Goal: Navigation & Orientation: Understand site structure

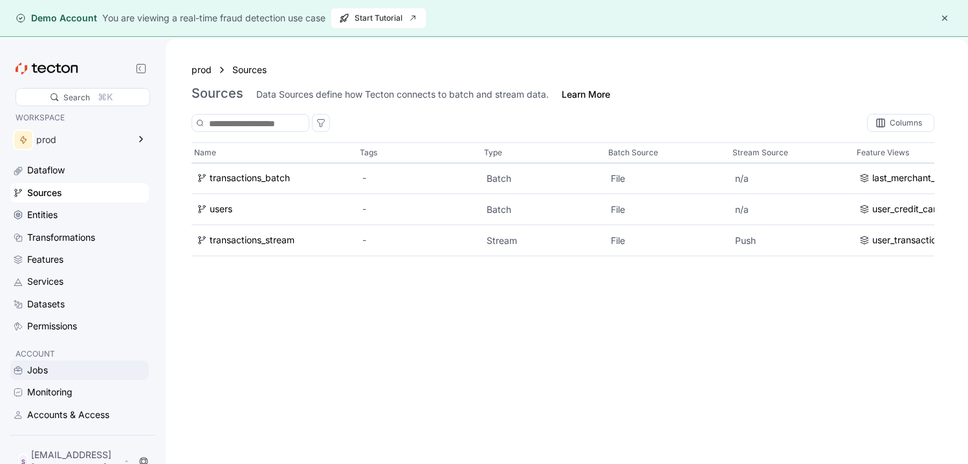
click at [59, 377] on div "Jobs" at bounding box center [86, 370] width 119 height 14
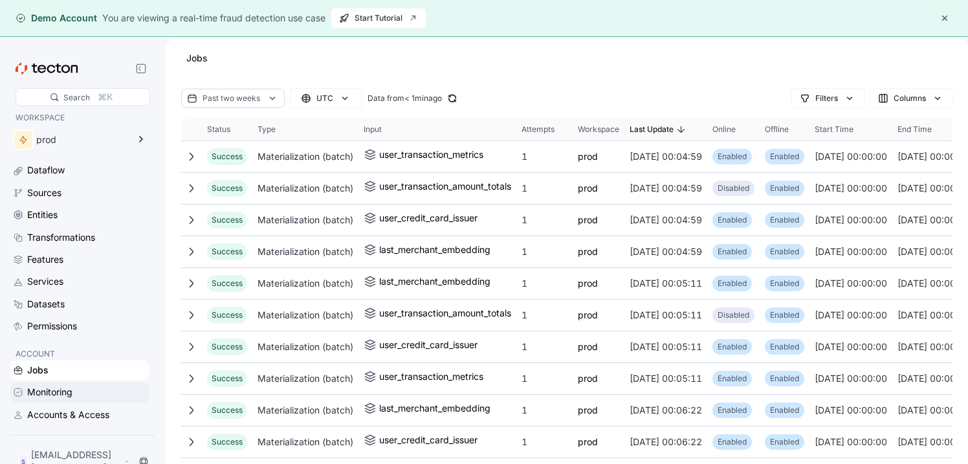
click at [60, 397] on div "Monitoring" at bounding box center [49, 392] width 45 height 14
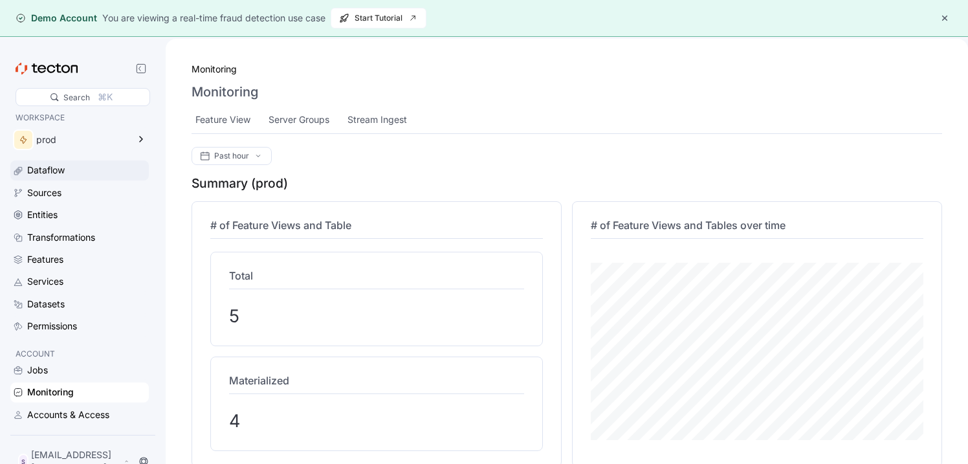
click at [56, 179] on div "Dataflow" at bounding box center [79, 169] width 138 height 19
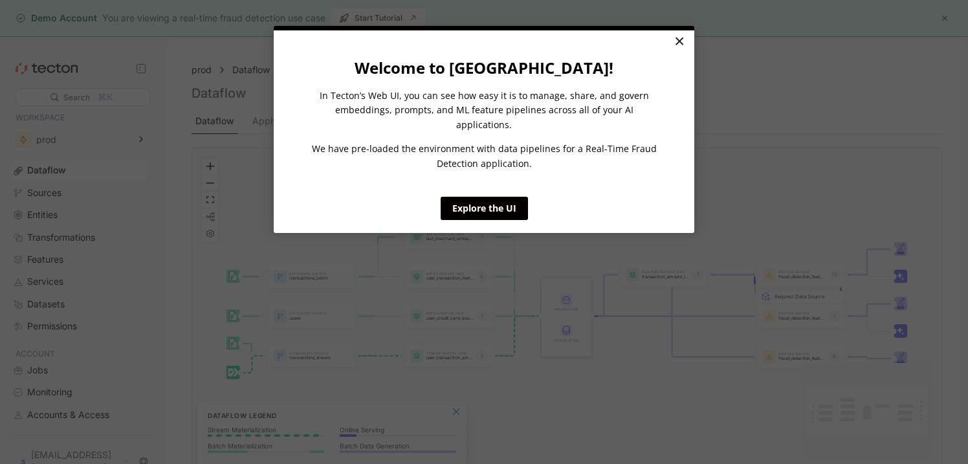
click at [687, 40] on link "×" at bounding box center [679, 41] width 23 height 23
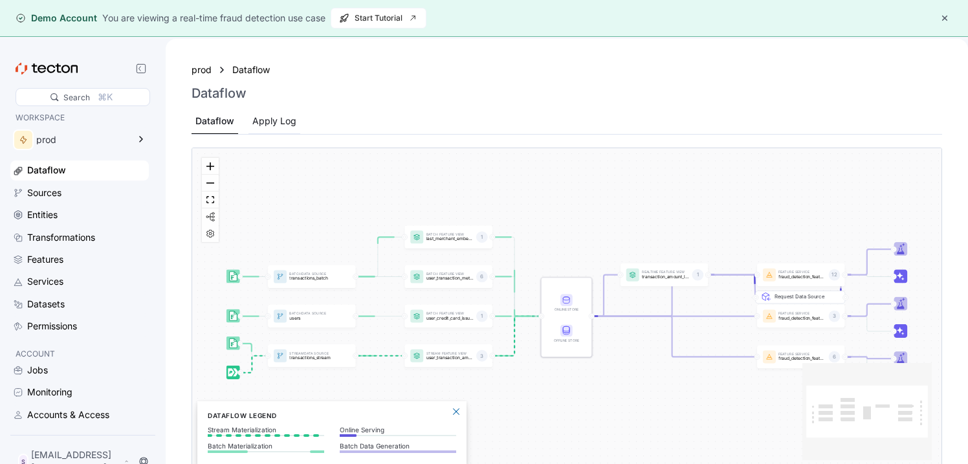
click at [259, 127] on div "Apply Log" at bounding box center [274, 121] width 44 height 14
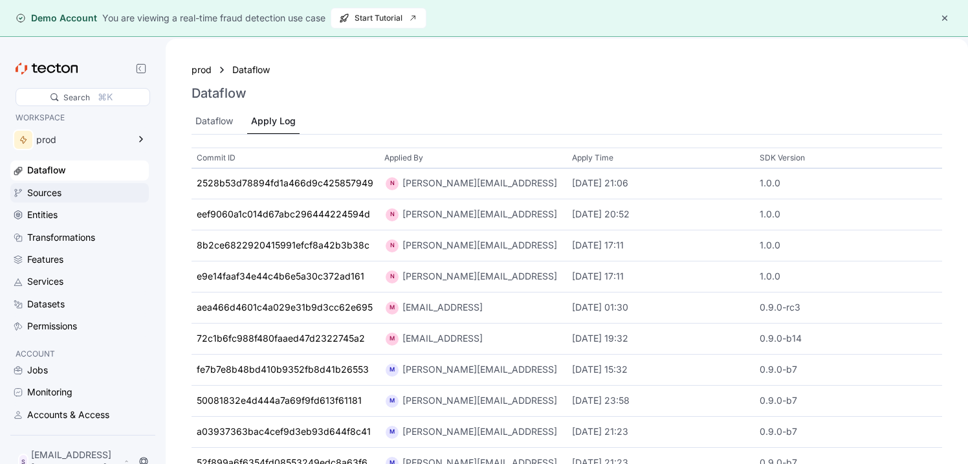
click at [57, 199] on div "Sources" at bounding box center [44, 193] width 34 height 14
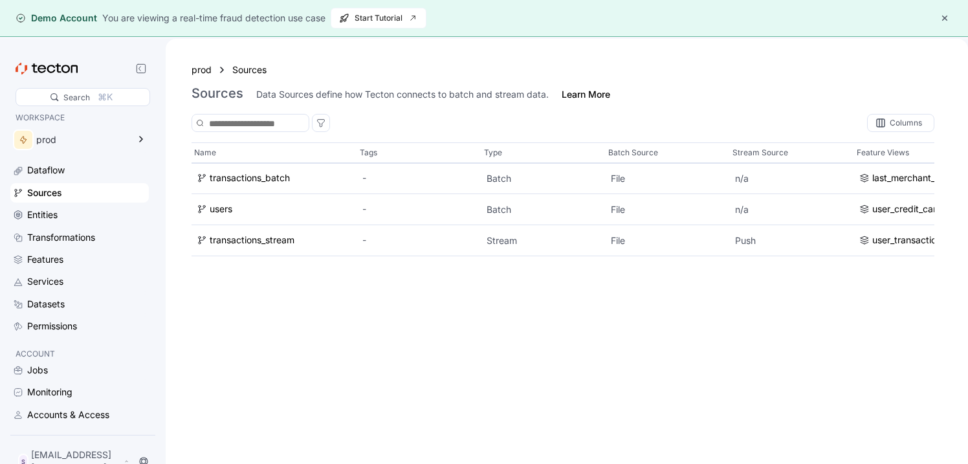
click at [52, 226] on div "Dataflow Sources Entities Transformations Features Services Datasets Permissions" at bounding box center [79, 247] width 138 height 175
click at [54, 238] on div "Transformations" at bounding box center [61, 237] width 68 height 14
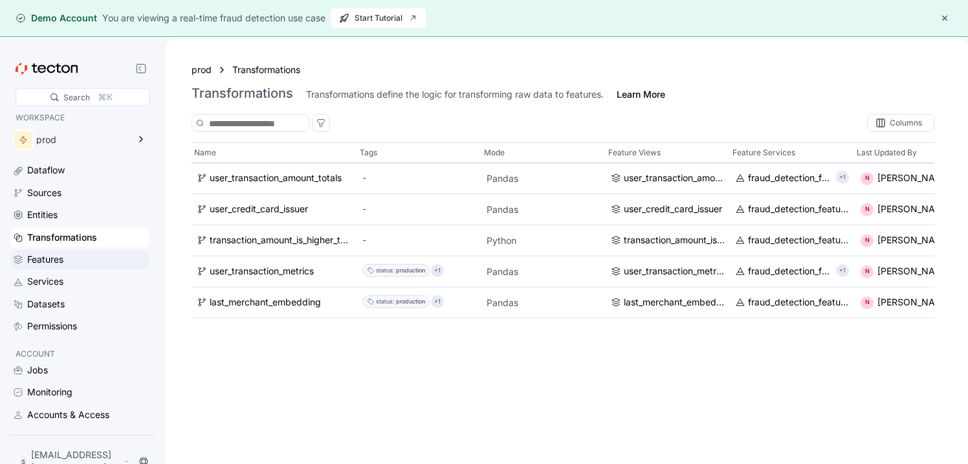
click at [54, 259] on div "Features" at bounding box center [45, 259] width 36 height 14
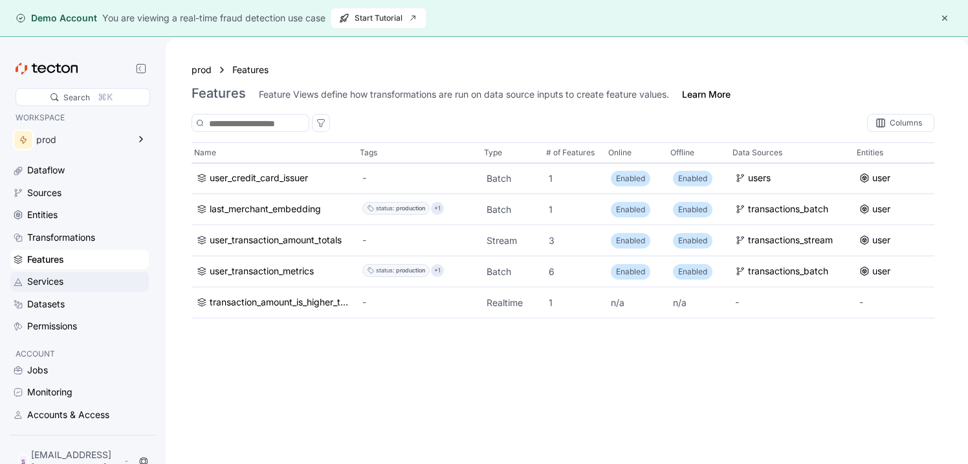
click at [54, 273] on div "Services" at bounding box center [79, 281] width 138 height 19
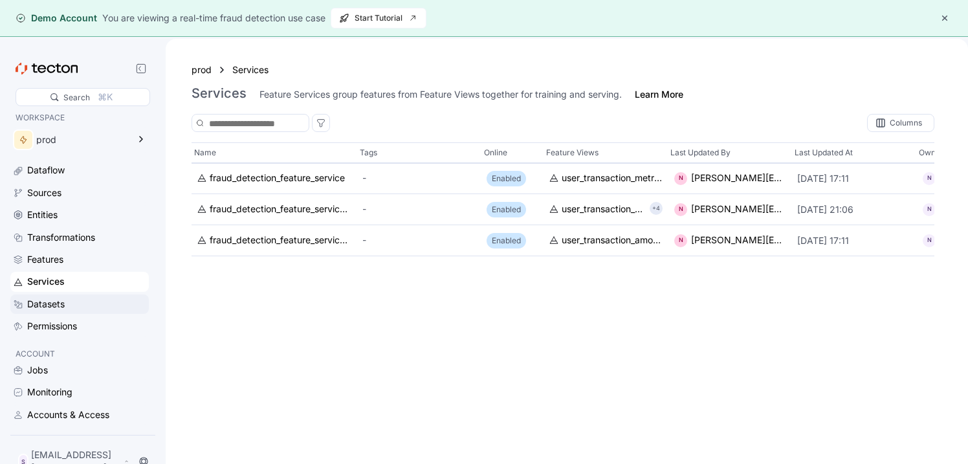
click at [53, 298] on div "Datasets" at bounding box center [46, 304] width 38 height 14
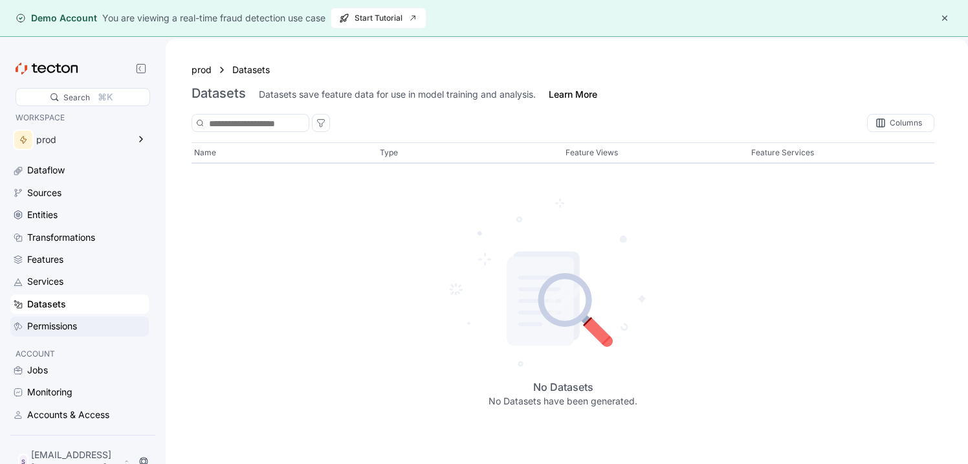
click at [54, 321] on div "Permissions" at bounding box center [52, 326] width 50 height 14
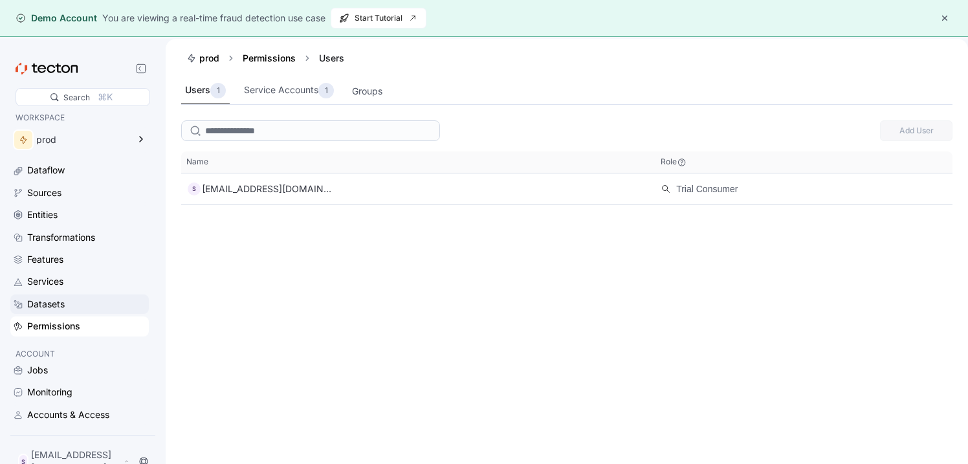
click at [55, 305] on div "Datasets" at bounding box center [46, 304] width 38 height 14
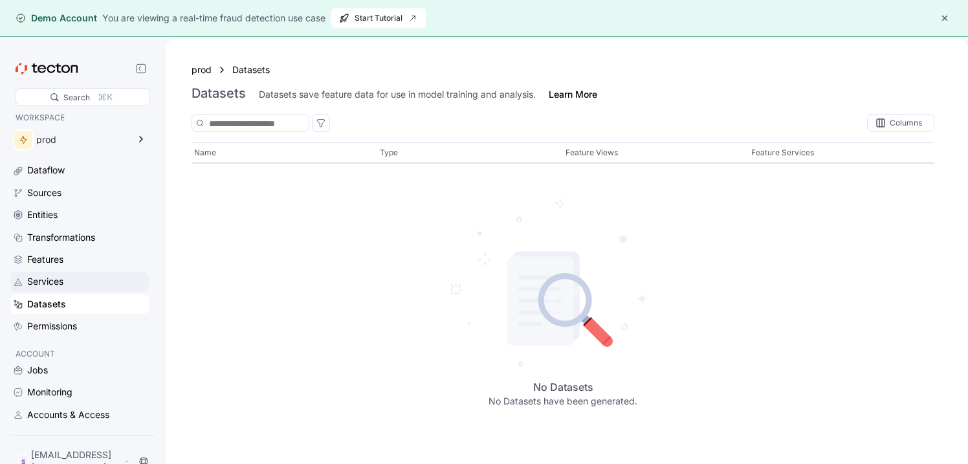
click at [52, 280] on div "Services" at bounding box center [45, 281] width 36 height 14
